Goal: Task Accomplishment & Management: Manage account settings

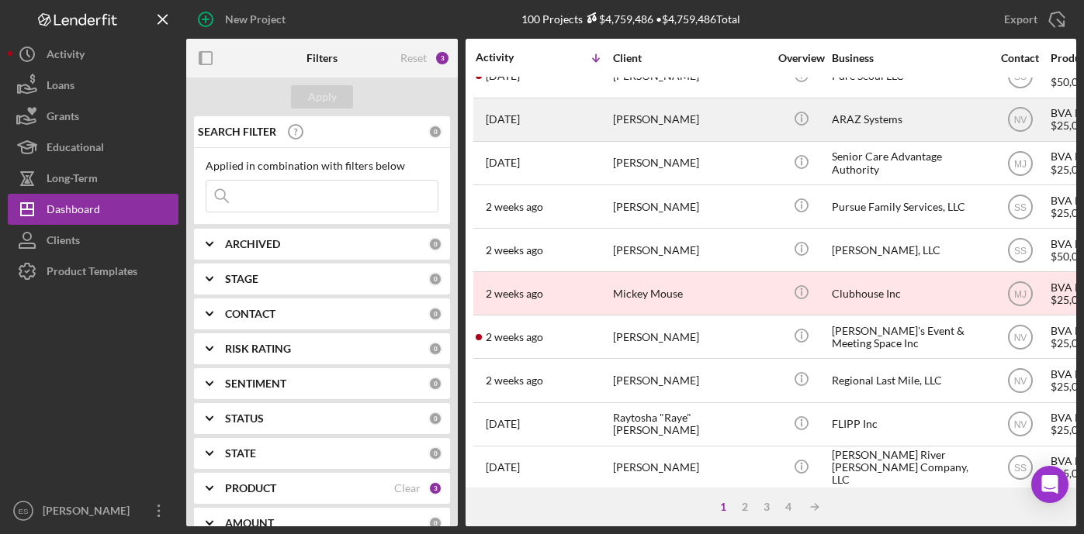
scroll to position [154, 0]
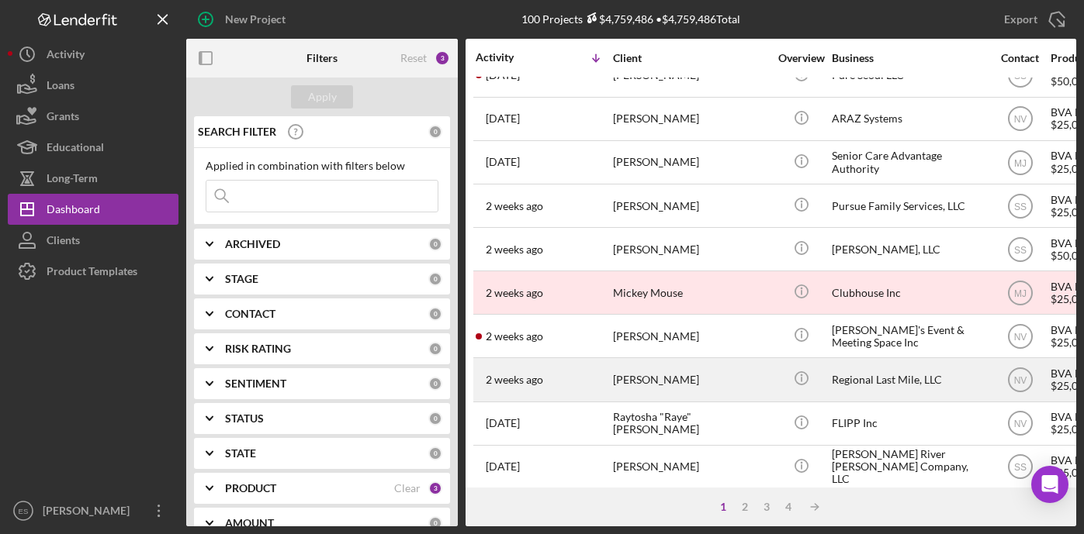
click at [870, 376] on div "Regional Last Mile, LLC" at bounding box center [909, 379] width 155 height 41
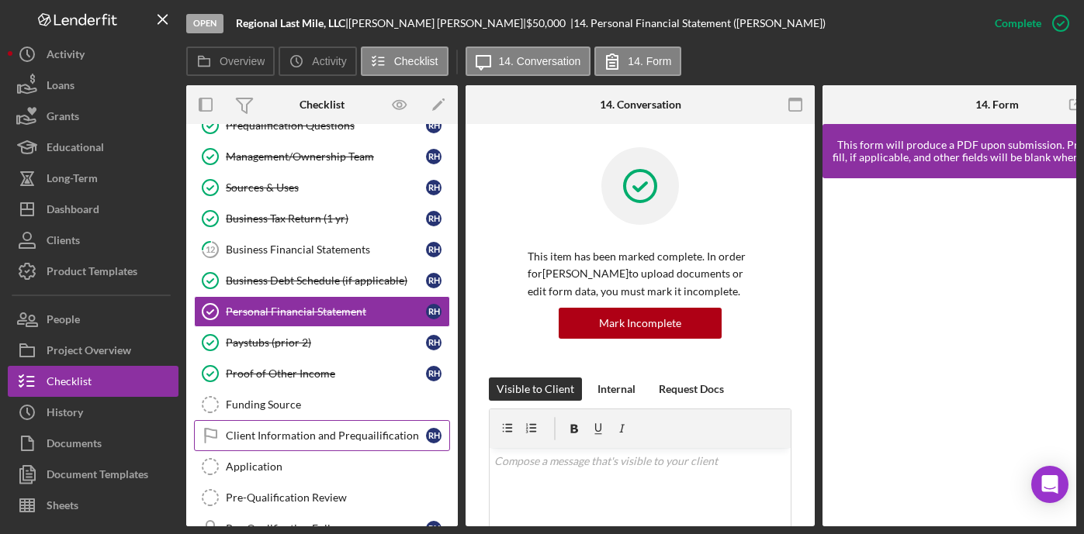
scroll to position [124, 0]
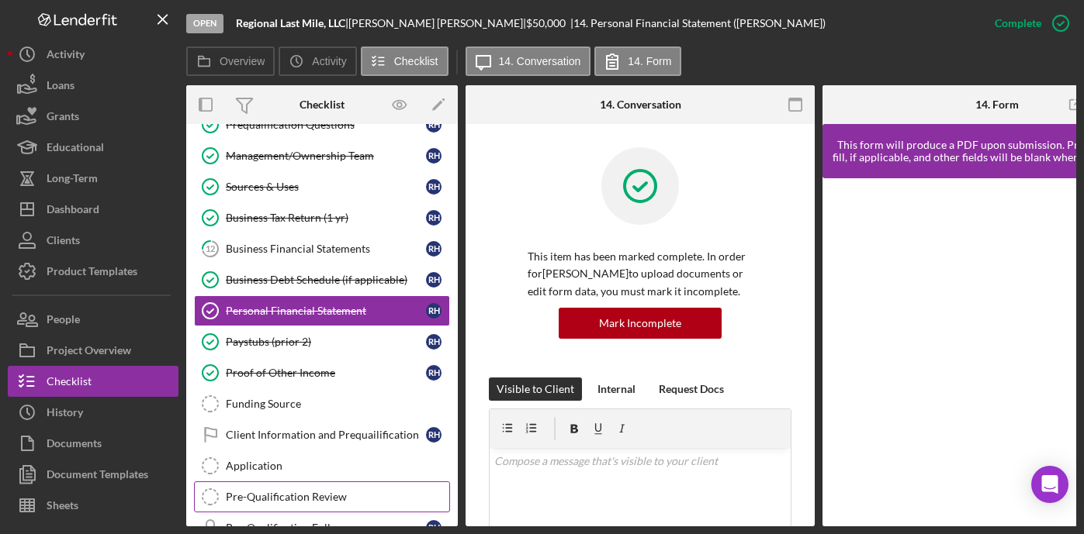
click at [289, 496] on div "Pre-Qualification Review" at bounding box center [337, 497] width 223 height 12
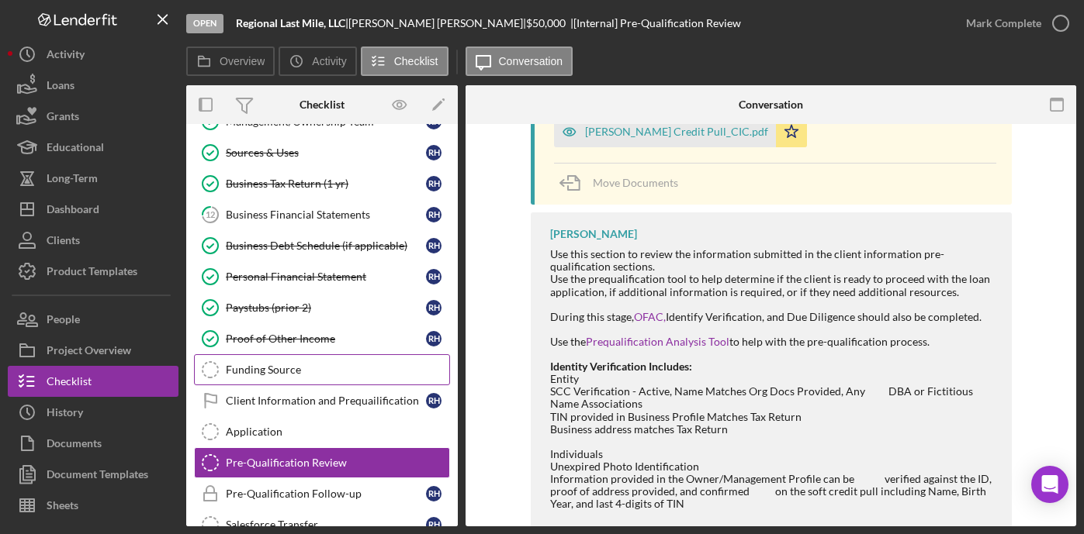
scroll to position [163, 0]
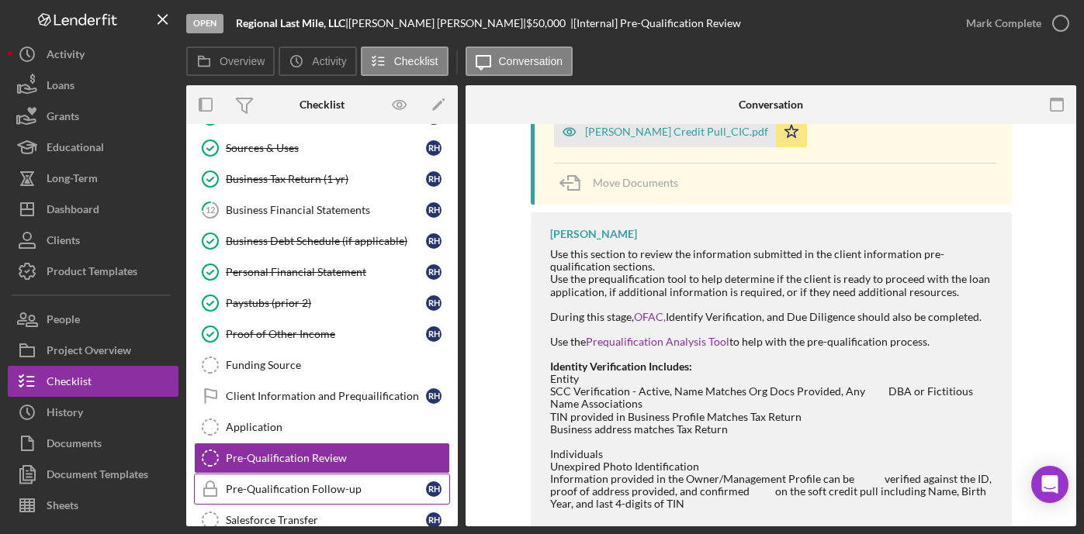
click at [314, 485] on div "Pre-Qualification Follow-up" at bounding box center [326, 489] width 200 height 12
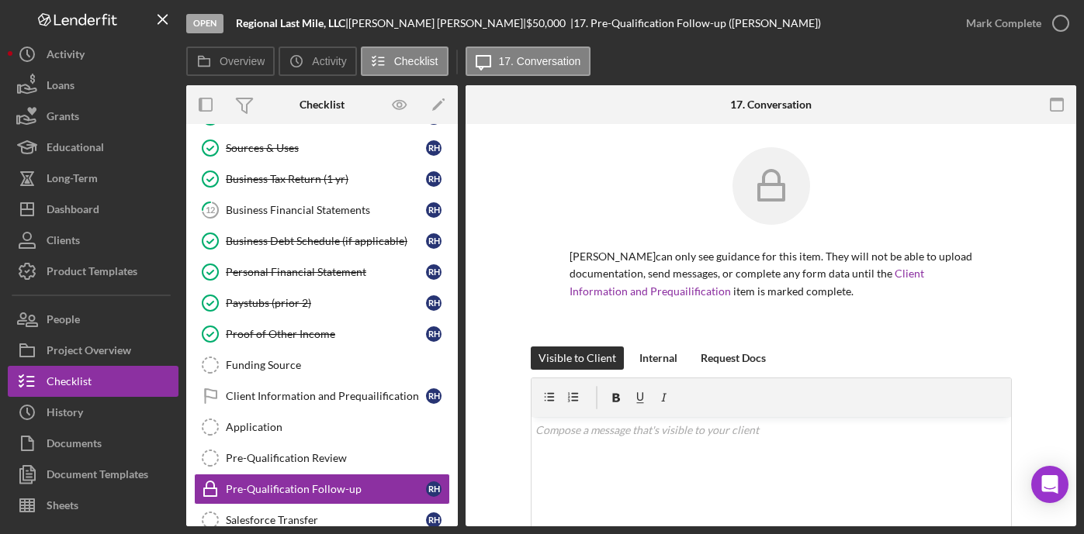
scroll to position [381, 0]
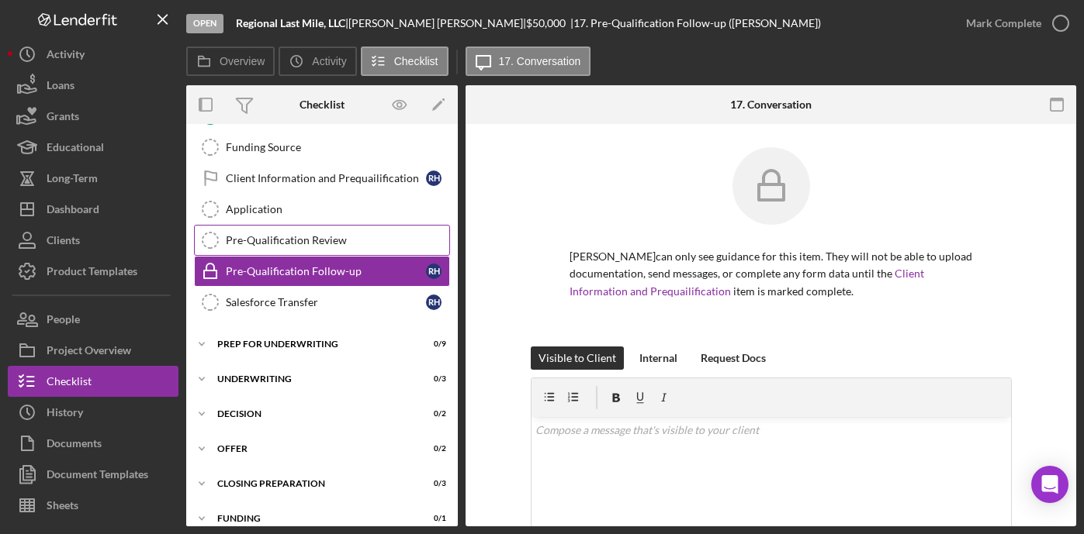
click at [283, 238] on div "Pre-Qualification Review" at bounding box center [337, 240] width 223 height 12
